Goal: Transaction & Acquisition: Subscribe to service/newsletter

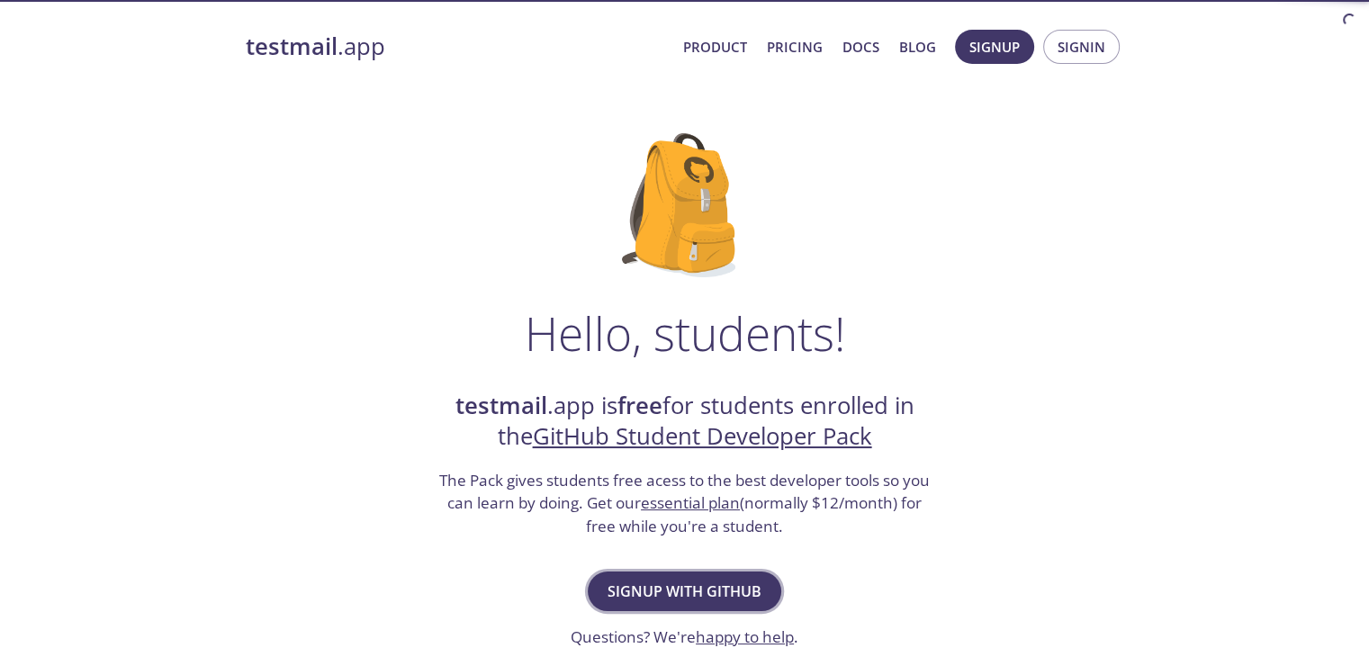
click at [725, 590] on span "Signup with GitHub" at bounding box center [685, 591] width 154 height 25
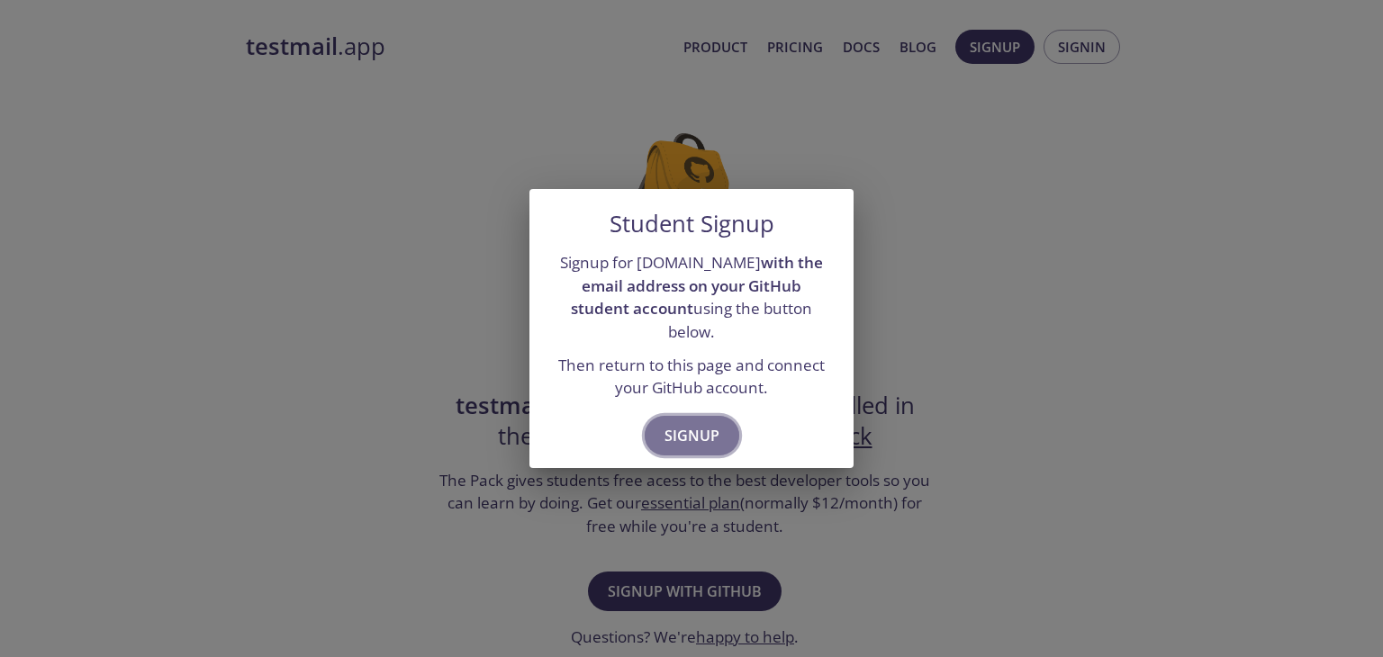
click at [700, 427] on span "Signup" at bounding box center [691, 435] width 55 height 25
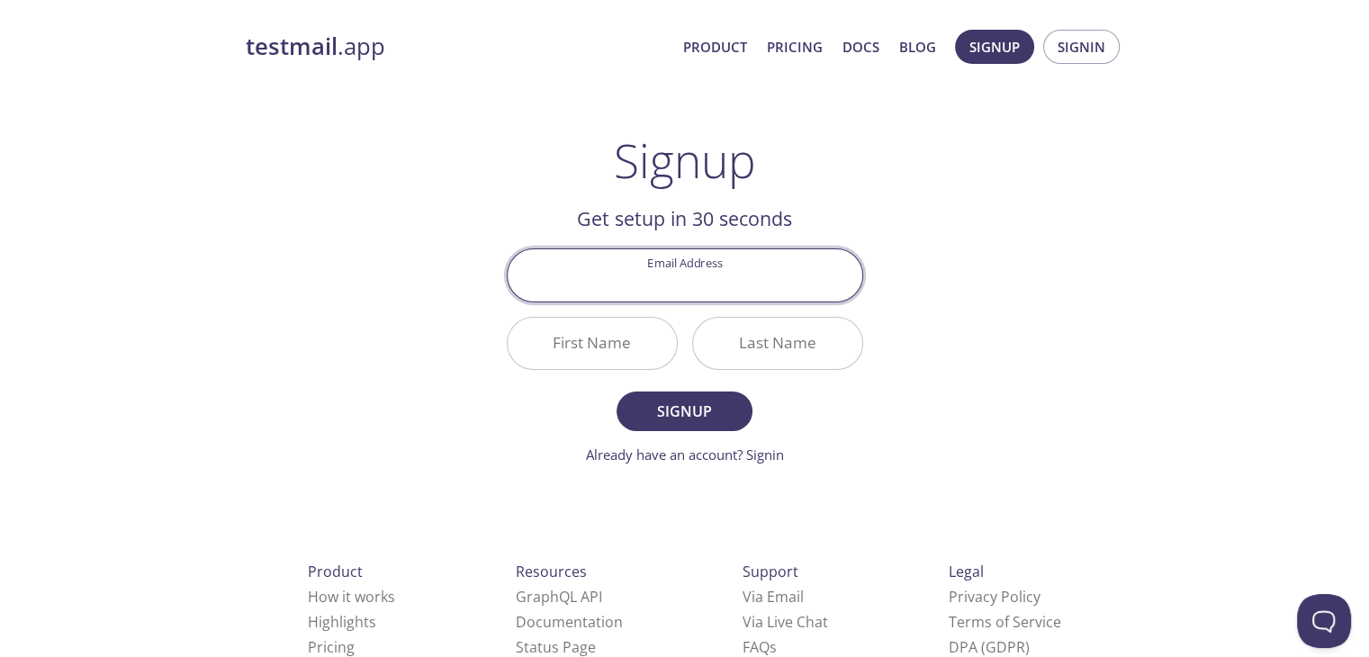
click at [738, 271] on input "Email Address" at bounding box center [685, 274] width 355 height 51
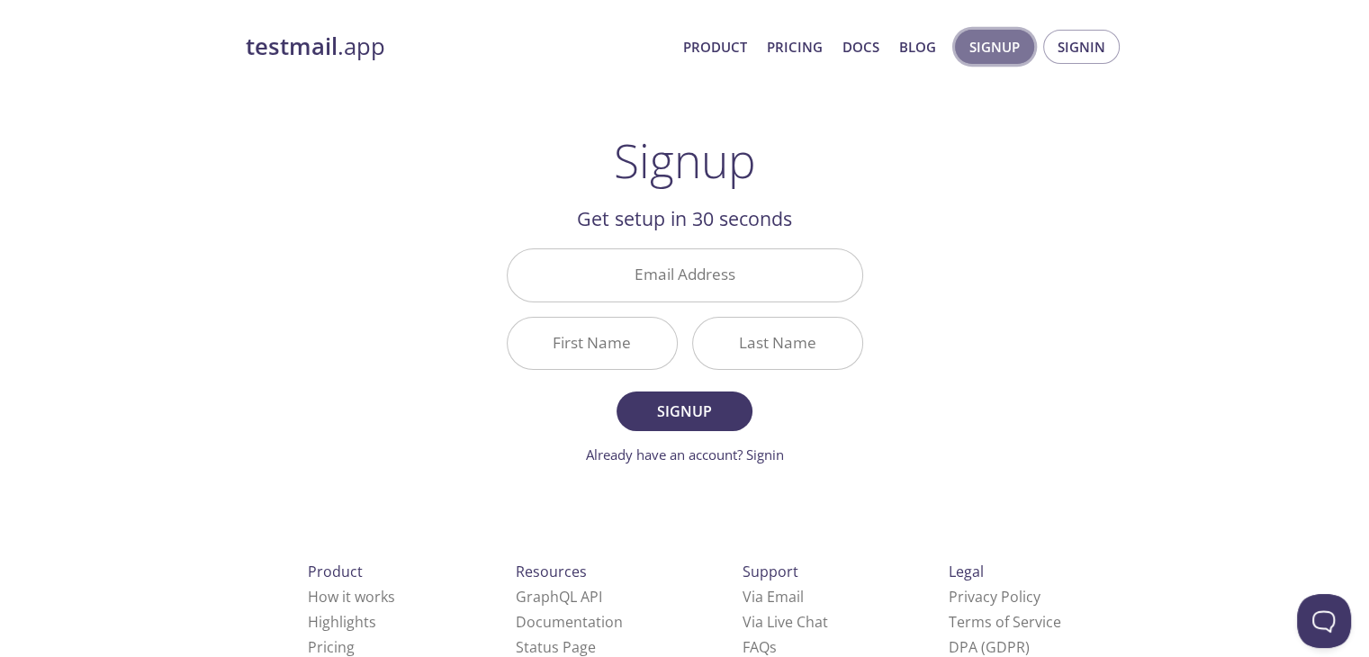
click at [1003, 51] on span "Signup" at bounding box center [995, 46] width 50 height 23
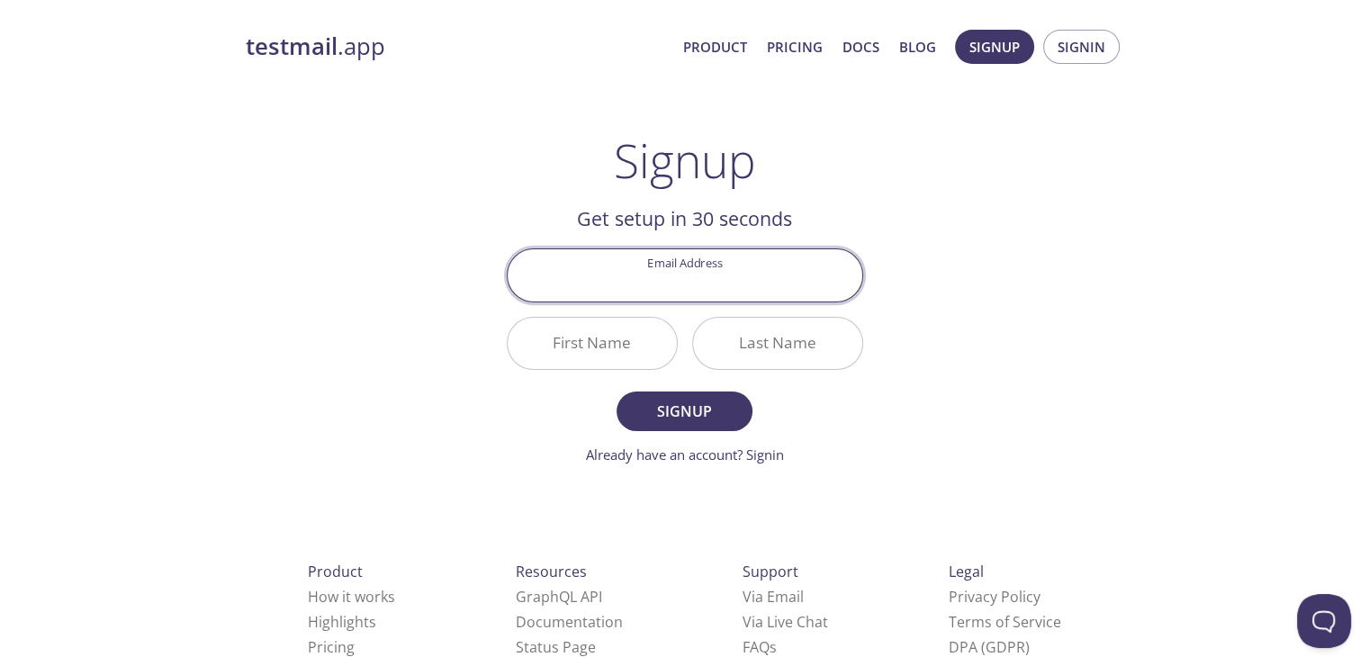
click at [706, 271] on input "Email Address" at bounding box center [685, 274] width 355 height 51
click at [642, 447] on link "Already have an account? Signin" at bounding box center [685, 455] width 198 height 18
